Goal: Entertainment & Leisure: Consume media (video, audio)

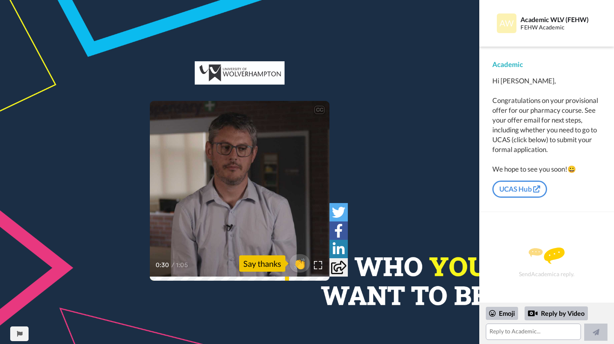
click at [269, 169] on video at bounding box center [240, 191] width 180 height 180
click at [247, 198] on icon "Play/Pause" at bounding box center [240, 190] width 22 height 39
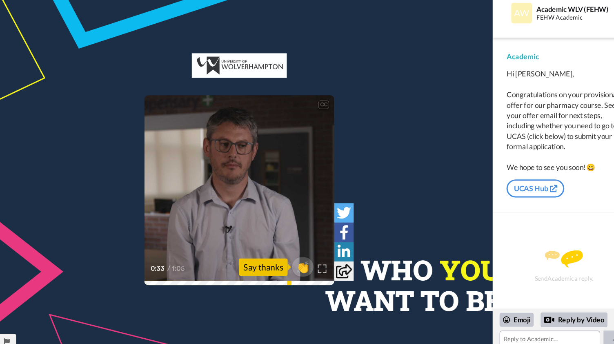
click at [247, 198] on icon "Play/Pause" at bounding box center [240, 190] width 22 height 39
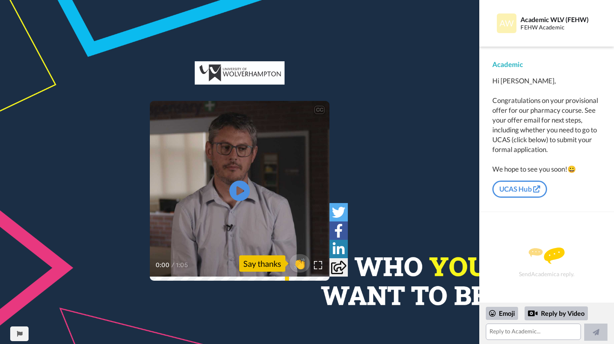
click at [253, 211] on video at bounding box center [240, 191] width 180 height 180
click at [325, 116] on video at bounding box center [240, 191] width 180 height 180
click at [318, 109] on div "CC" at bounding box center [319, 110] width 10 height 8
click at [286, 170] on video at bounding box center [240, 191] width 180 height 180
click at [273, 190] on video at bounding box center [240, 191] width 180 height 180
